Goal: Task Accomplishment & Management: Use online tool/utility

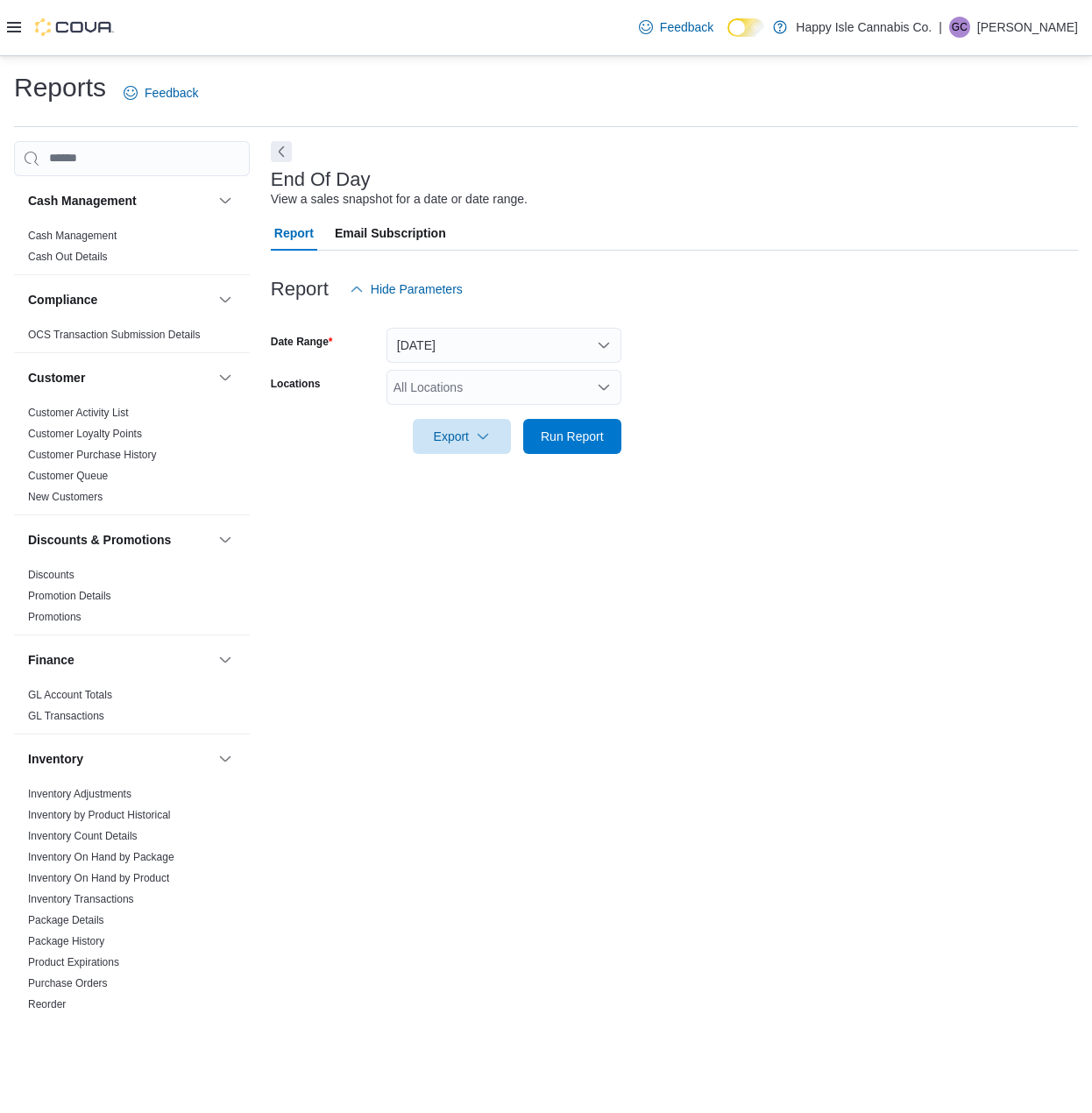
click at [580, 344] on button "[DATE]" at bounding box center [504, 346] width 235 height 35
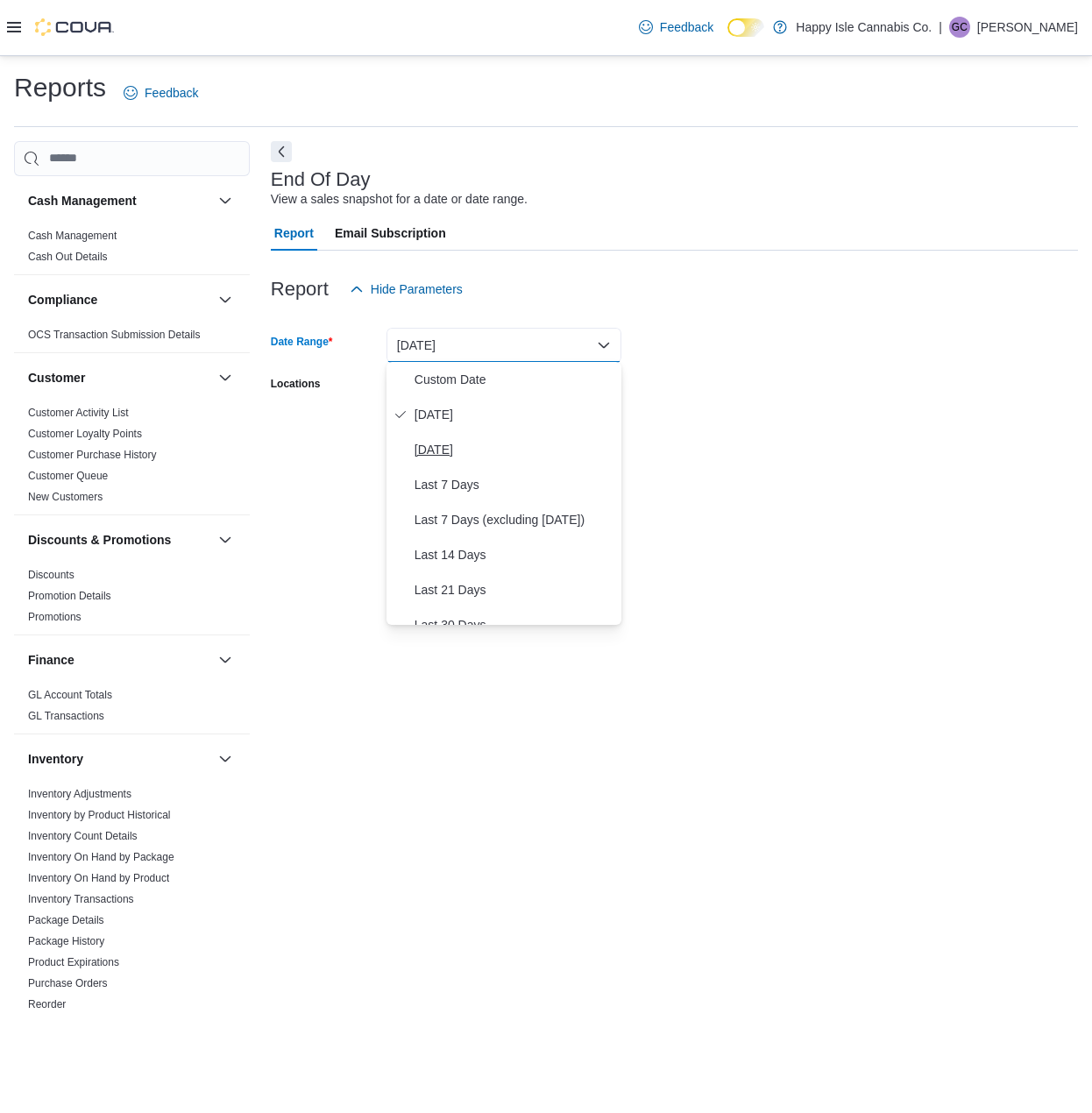
click at [442, 451] on span "[DATE]" at bounding box center [514, 450] width 200 height 21
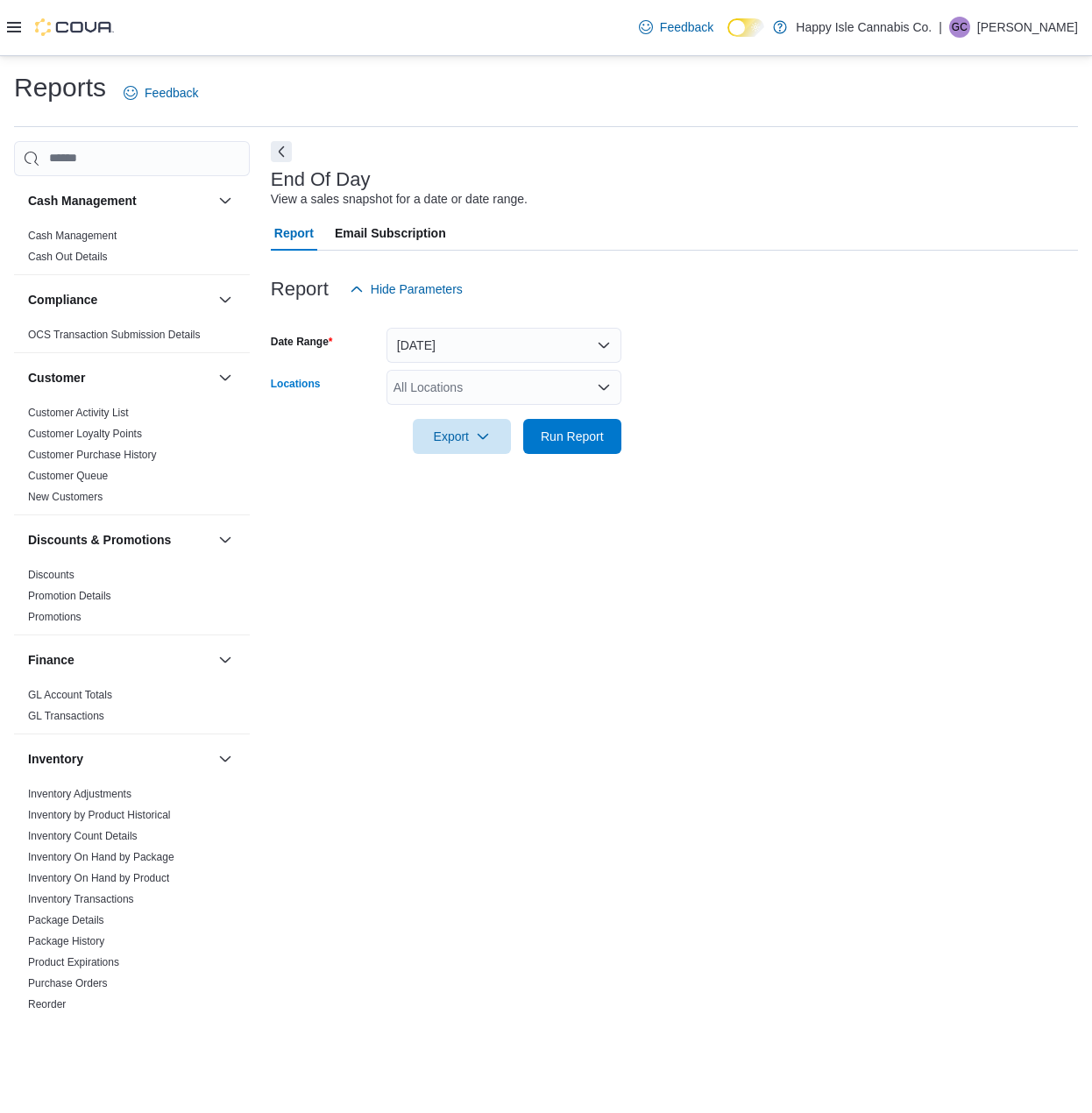
click at [484, 382] on div "All Locations" at bounding box center [504, 387] width 235 height 35
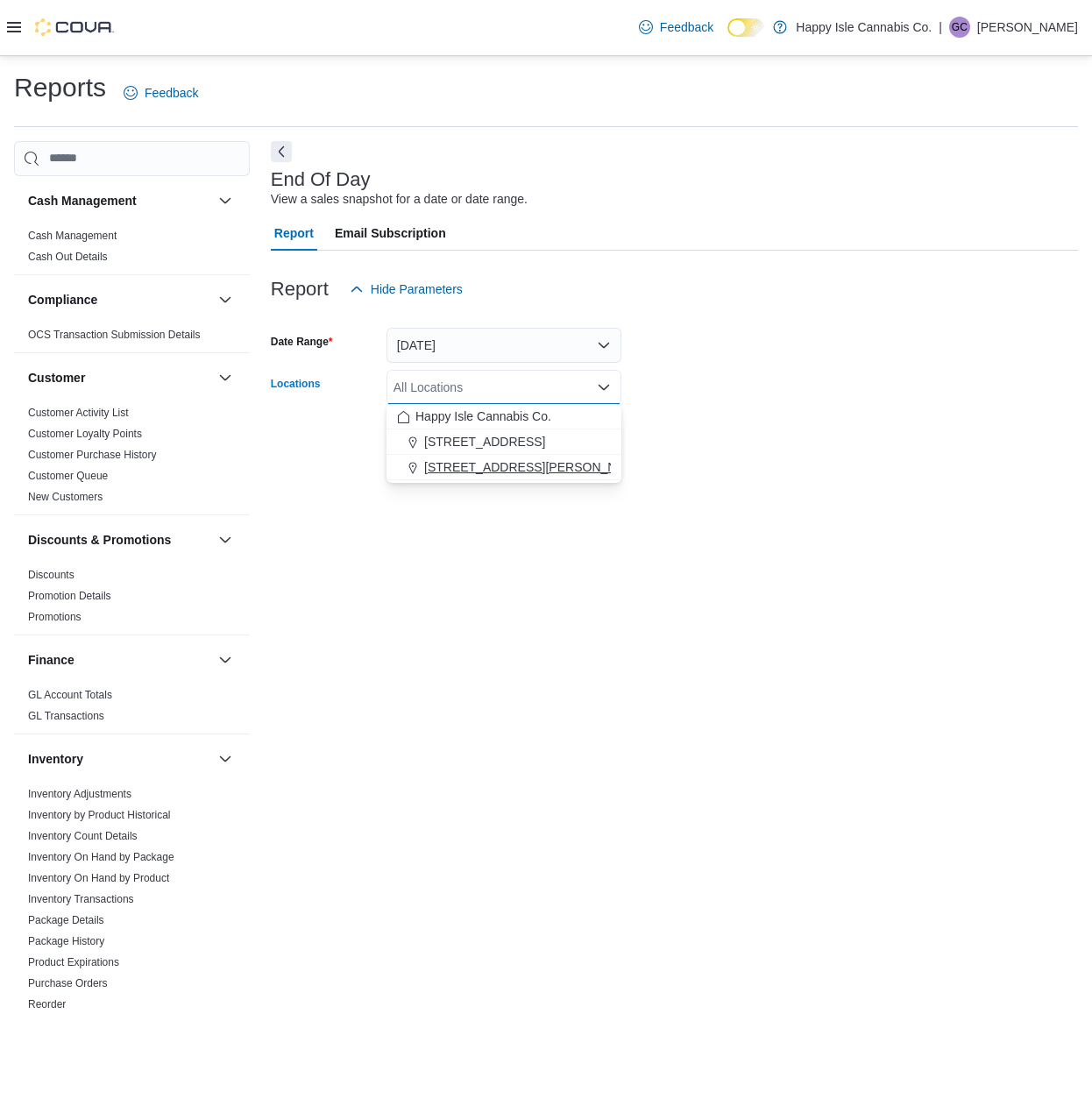
click at [488, 463] on span "[STREET_ADDRESS][PERSON_NAME]" at bounding box center [535, 467] width 223 height 18
click at [669, 516] on div "End Of Day View a sales snapshot for a date or date range. Report Email Subscri…" at bounding box center [674, 576] width 807 height 870
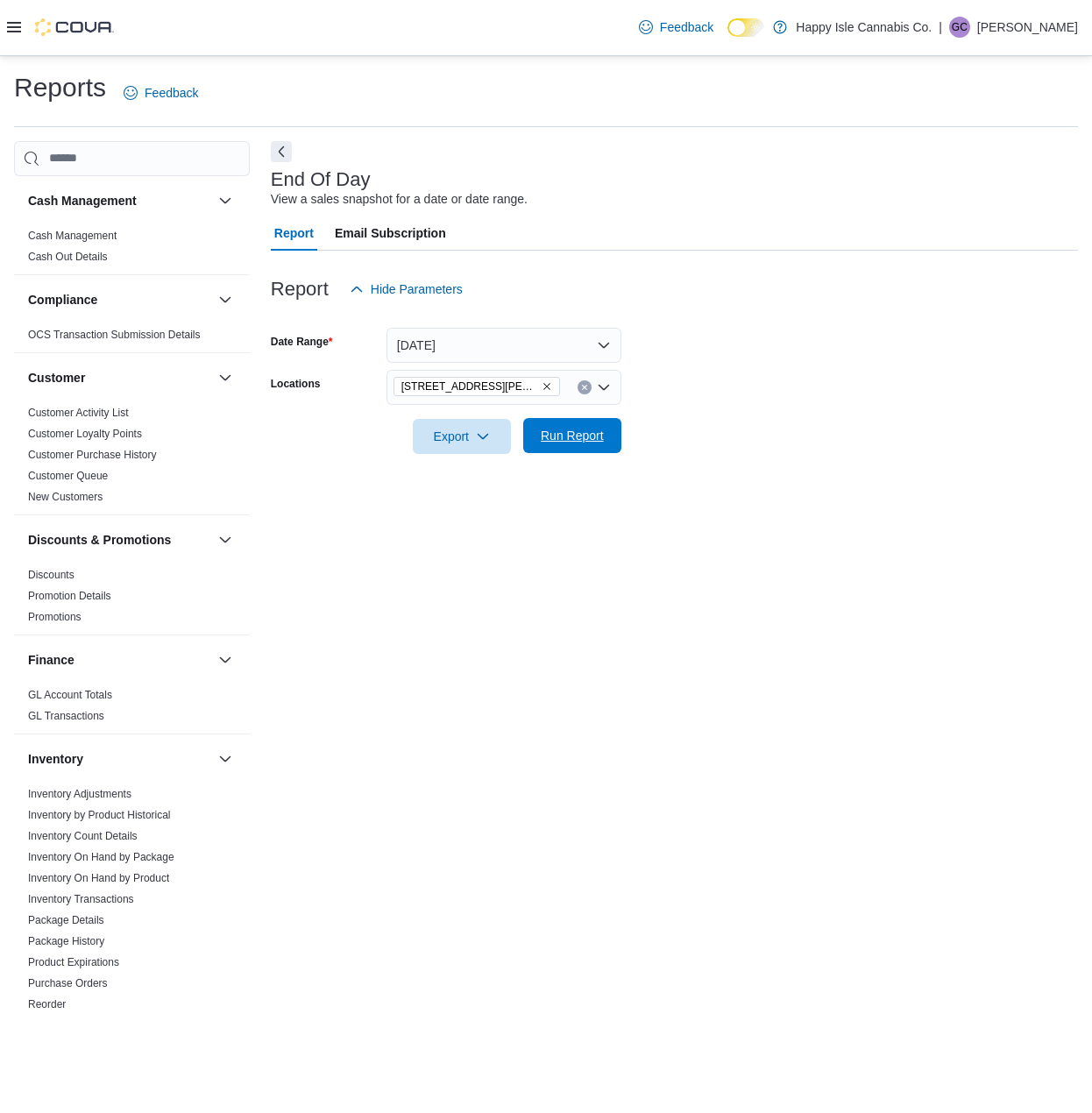
click at [584, 432] on span "Run Report" at bounding box center [573, 436] width 63 height 18
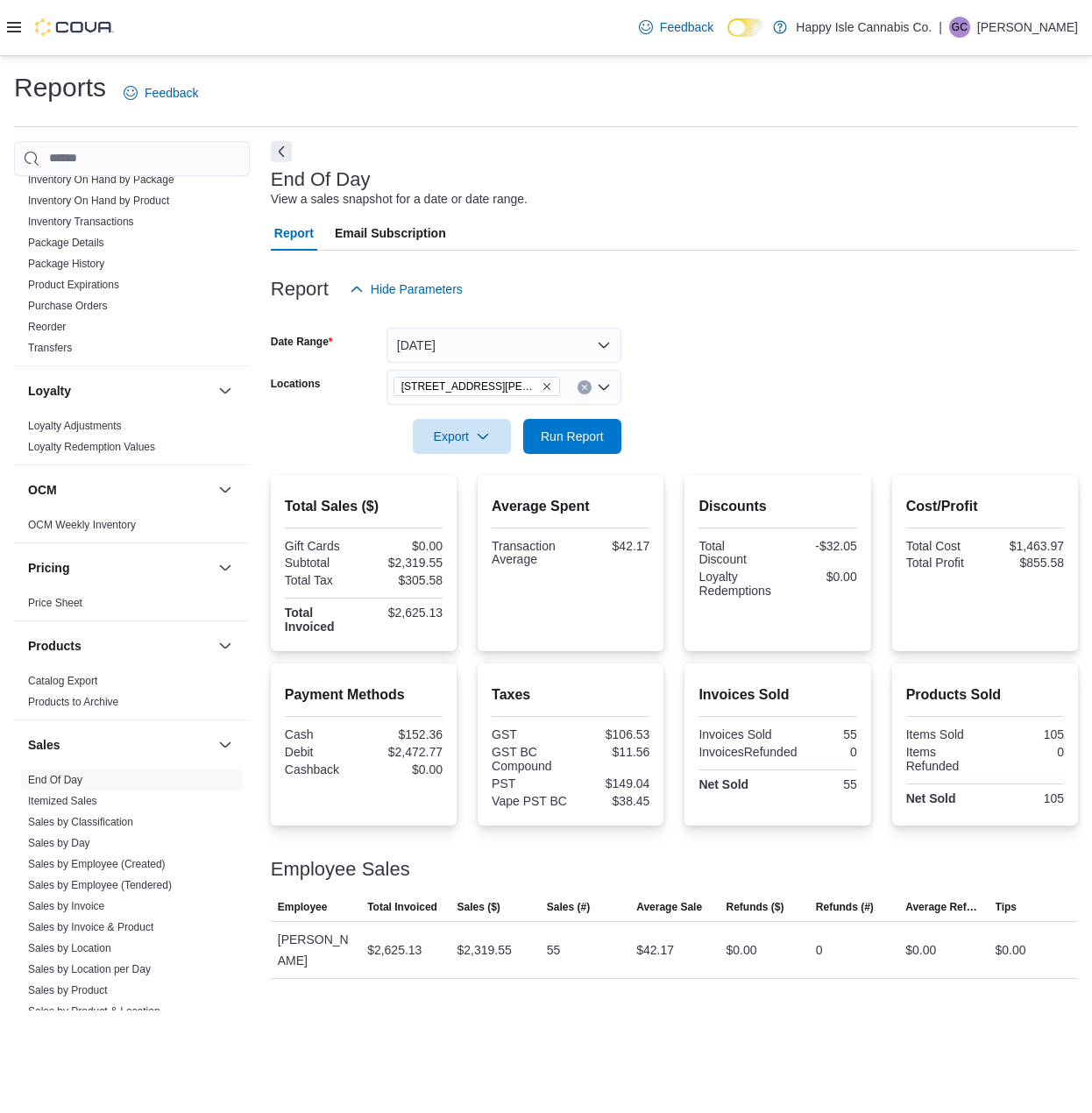
scroll to position [680, 0]
click at [81, 816] on link "Sales by Classification" at bounding box center [80, 819] width 105 height 12
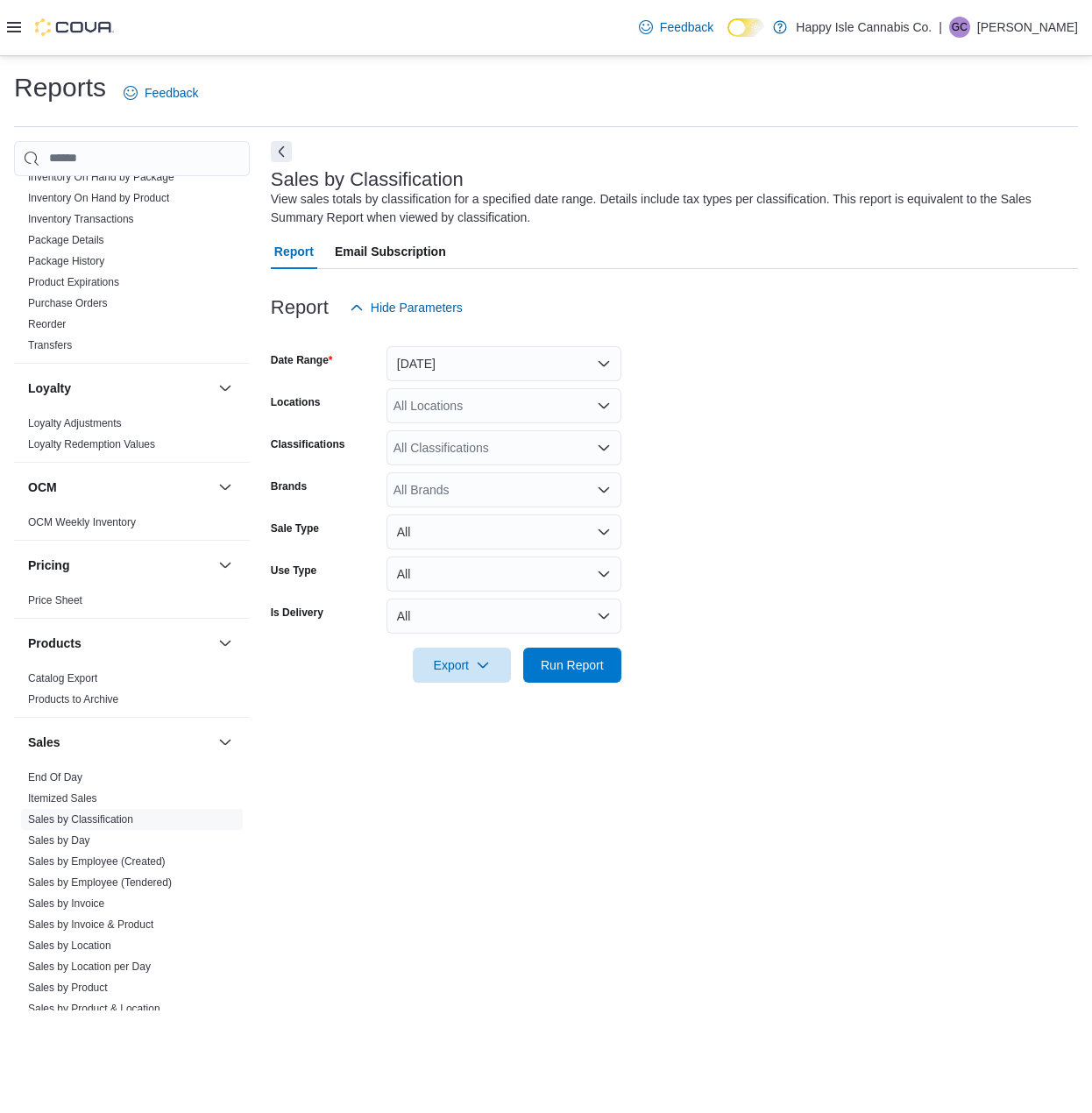
click at [408, 358] on button "[DATE]" at bounding box center [504, 364] width 235 height 35
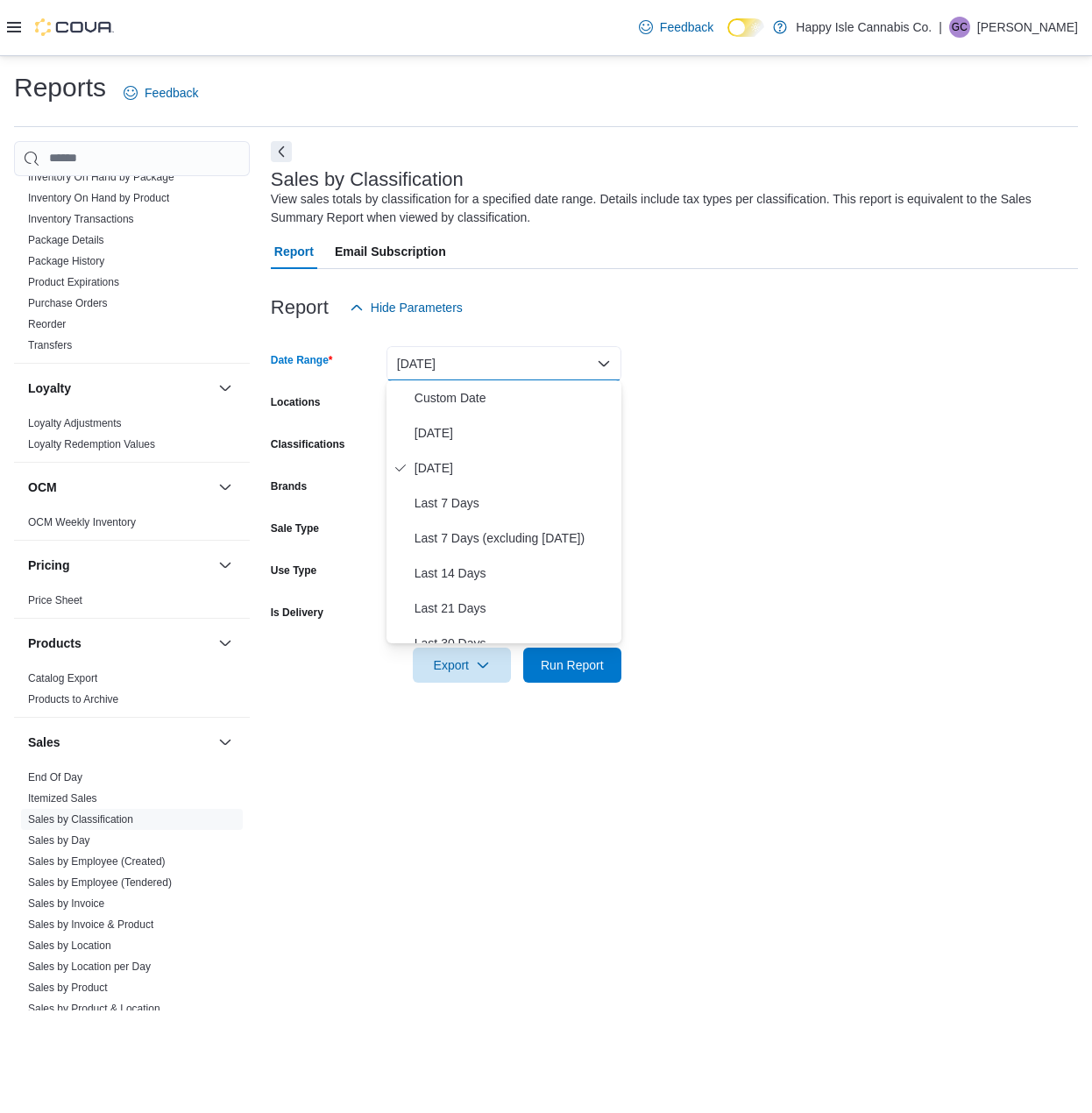
click at [874, 449] on form "Date Range [DATE] Locations All Locations Classifications All Classifications B…" at bounding box center [674, 504] width 807 height 358
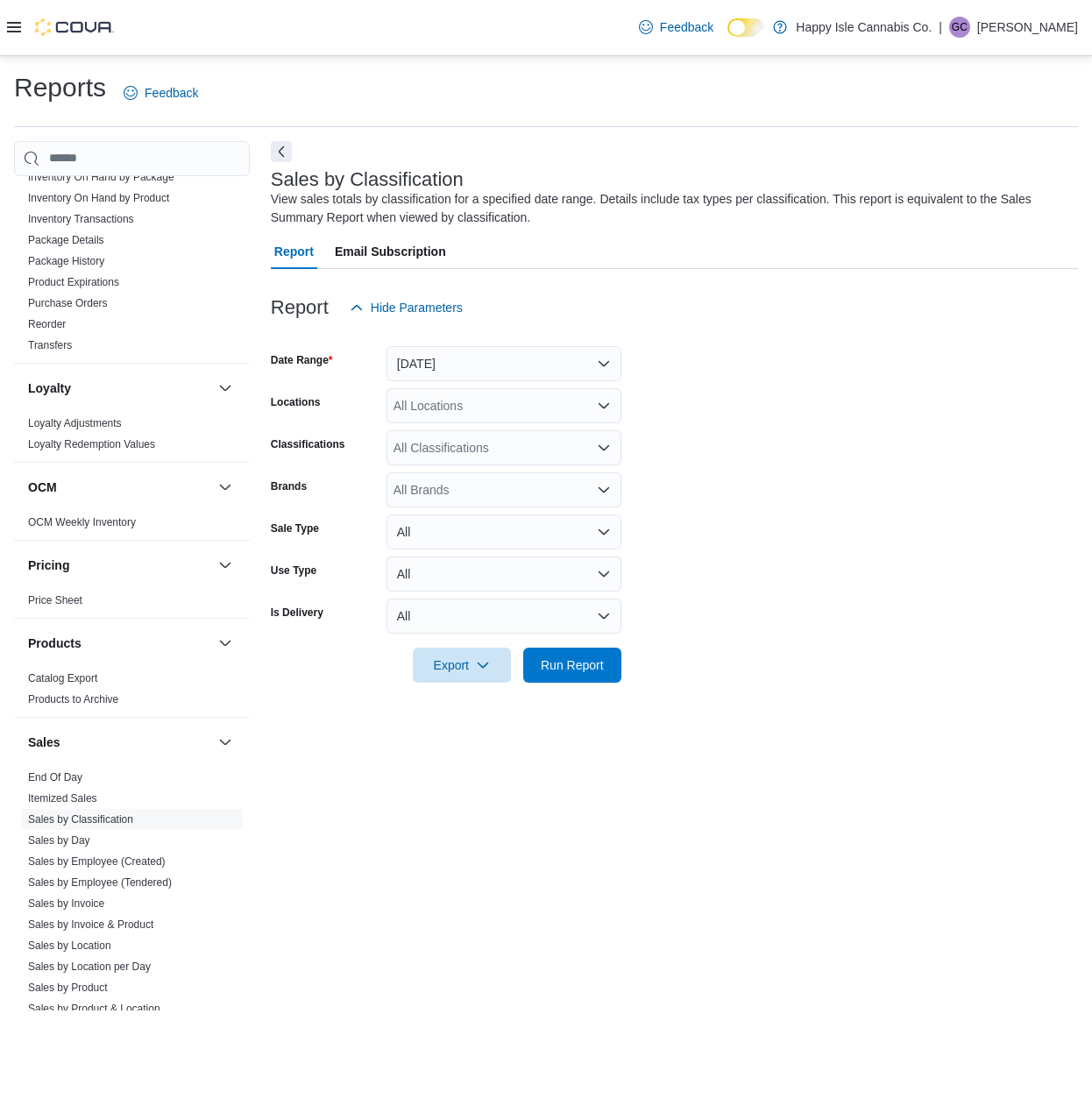
click at [543, 405] on div "All Locations" at bounding box center [504, 406] width 235 height 35
click at [509, 480] on span "[STREET_ADDRESS][PERSON_NAME]" at bounding box center [535, 486] width 223 height 18
click at [559, 668] on span "Run Report" at bounding box center [573, 664] width 63 height 18
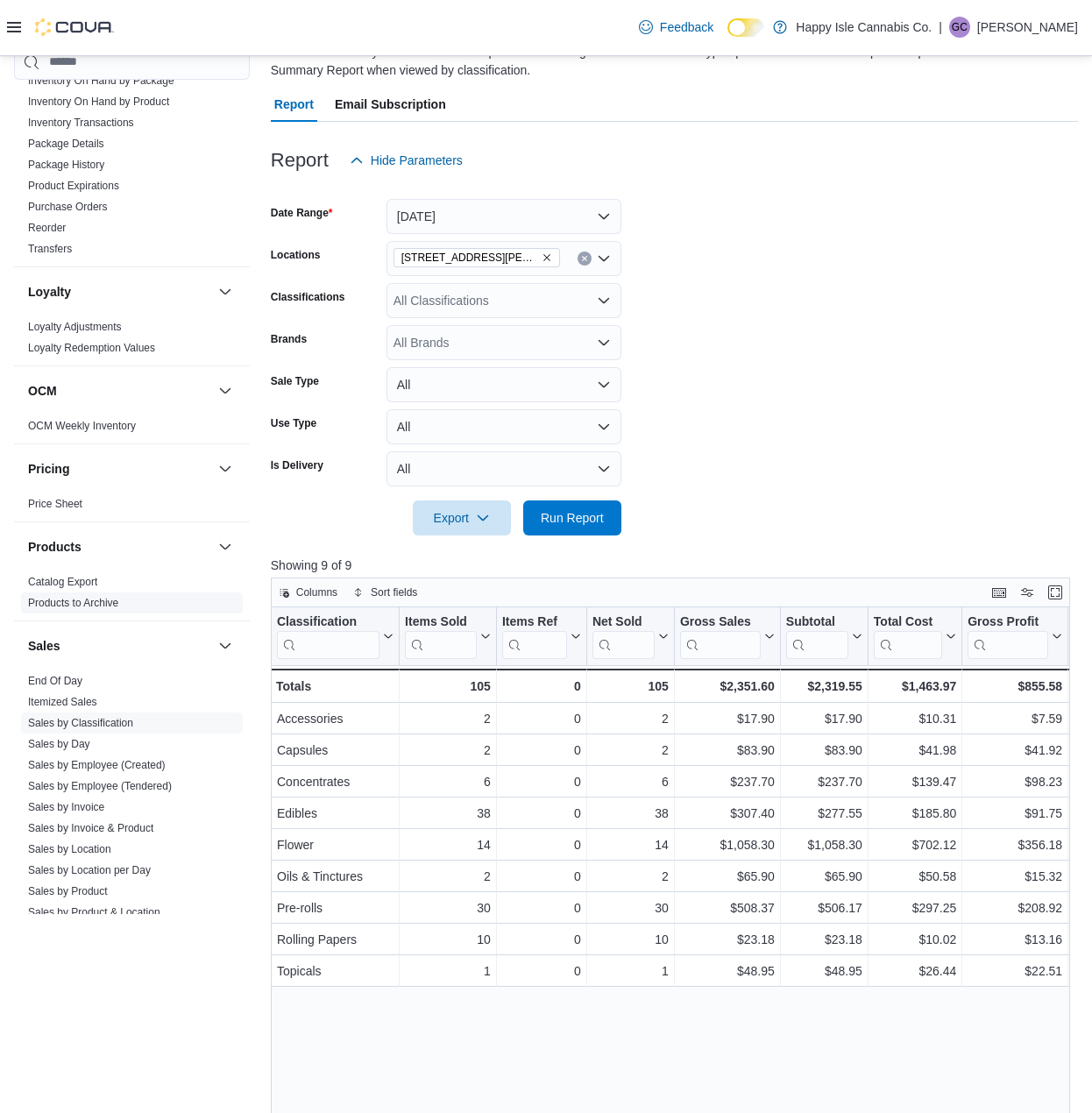
scroll to position [145, 0]
